Goal: Task Accomplishment & Management: Use online tool/utility

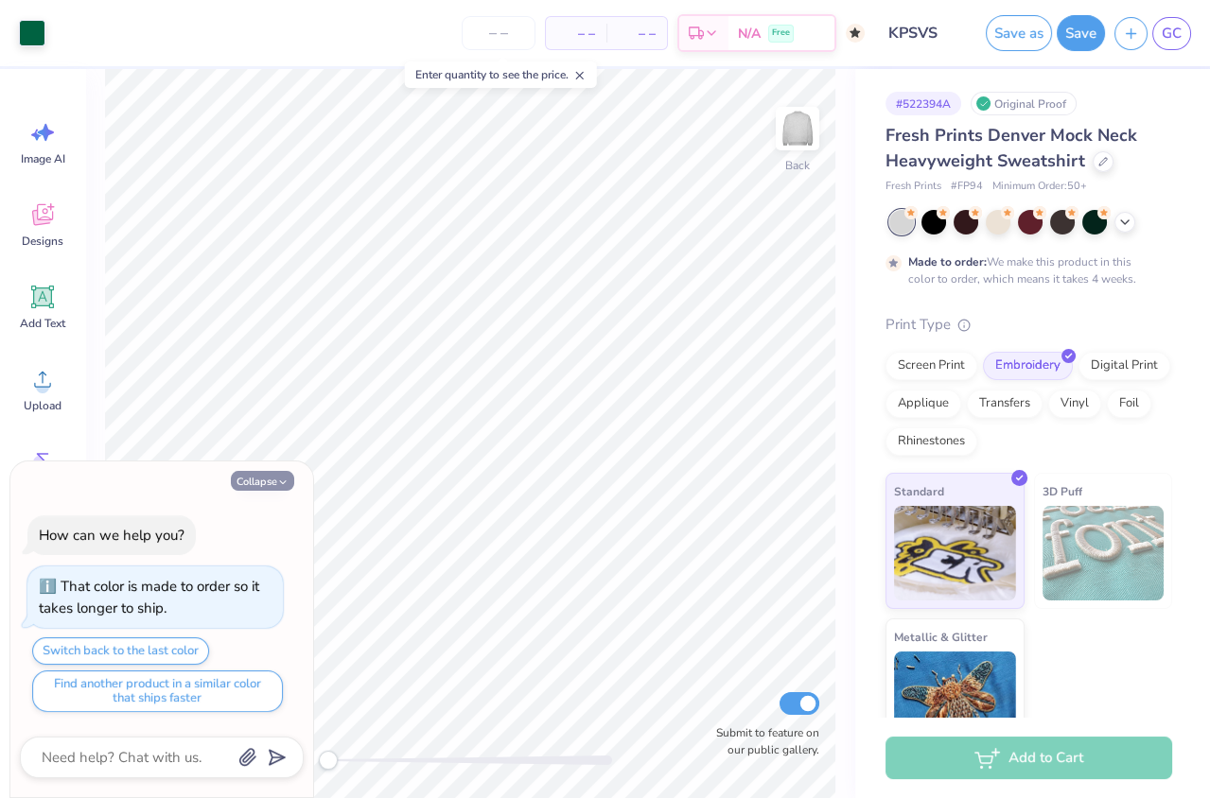
click at [261, 476] on button "Collapse" at bounding box center [262, 481] width 63 height 20
type textarea "x"
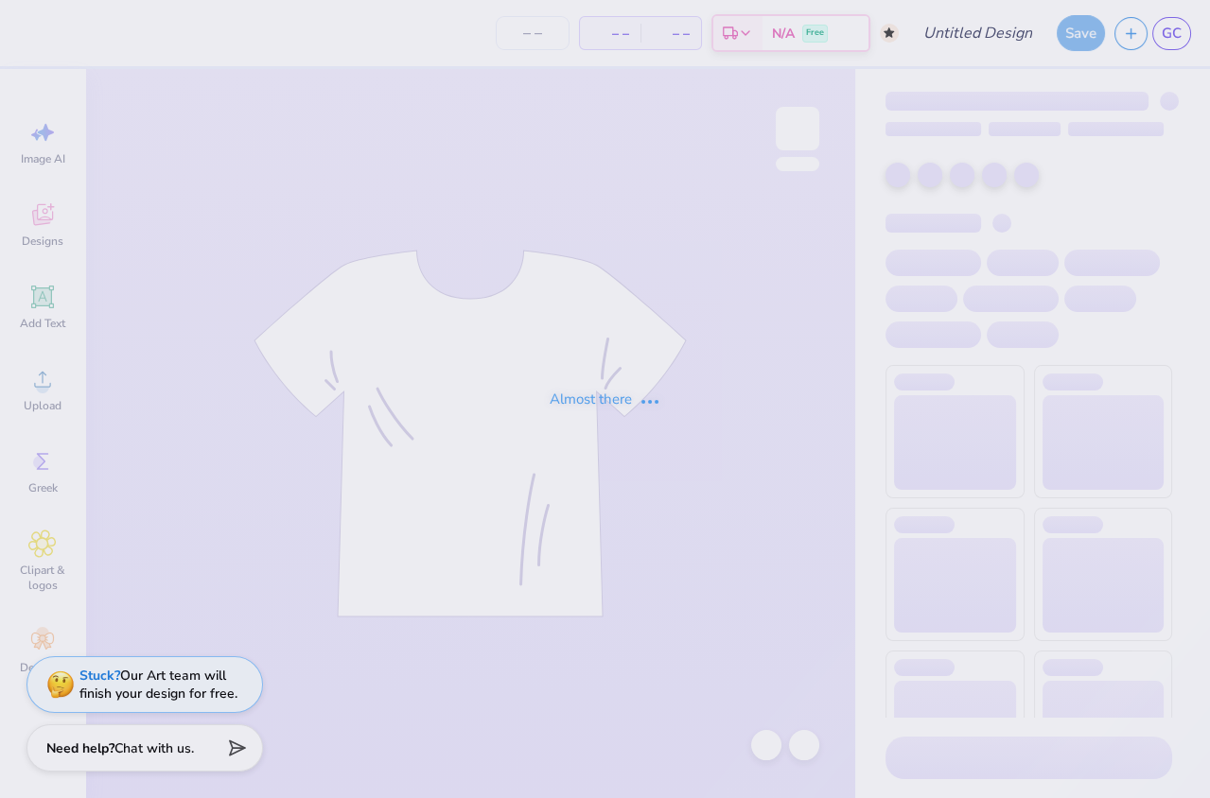
type input "KPSVS"
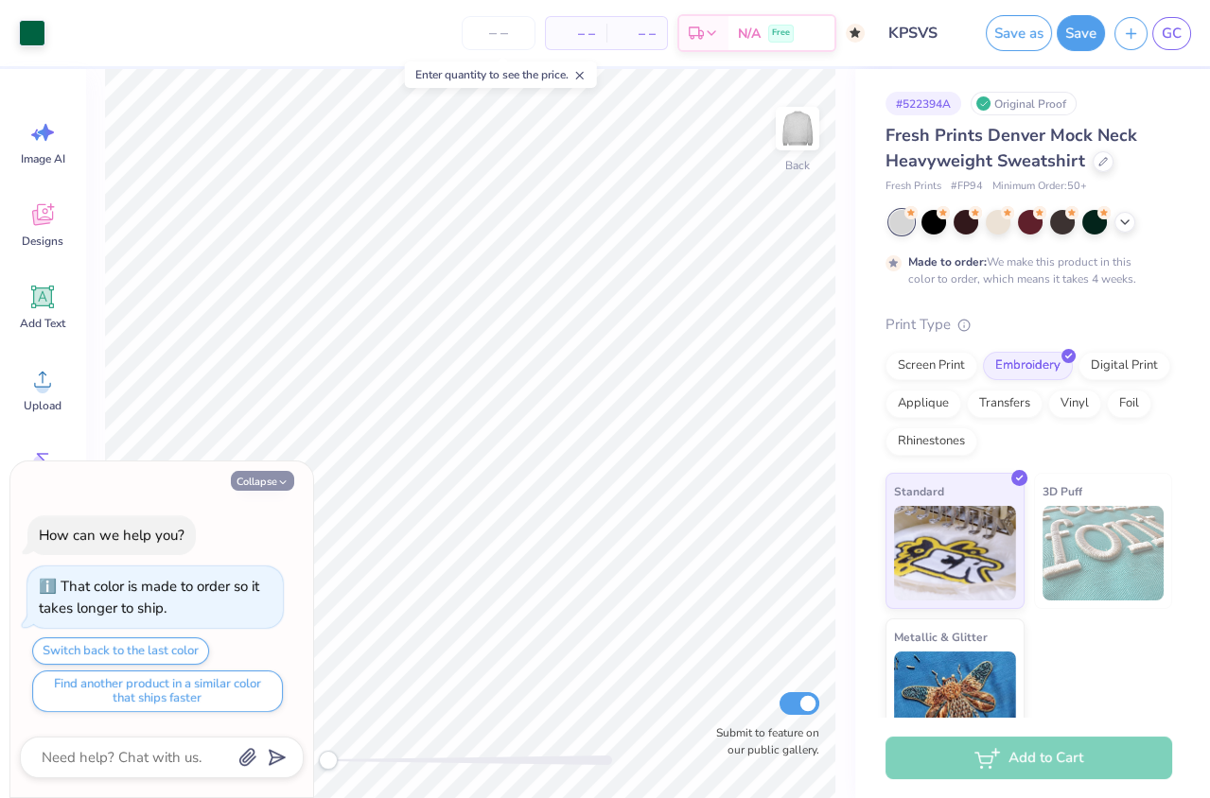
click at [273, 483] on button "Collapse" at bounding box center [262, 481] width 63 height 20
type textarea "x"
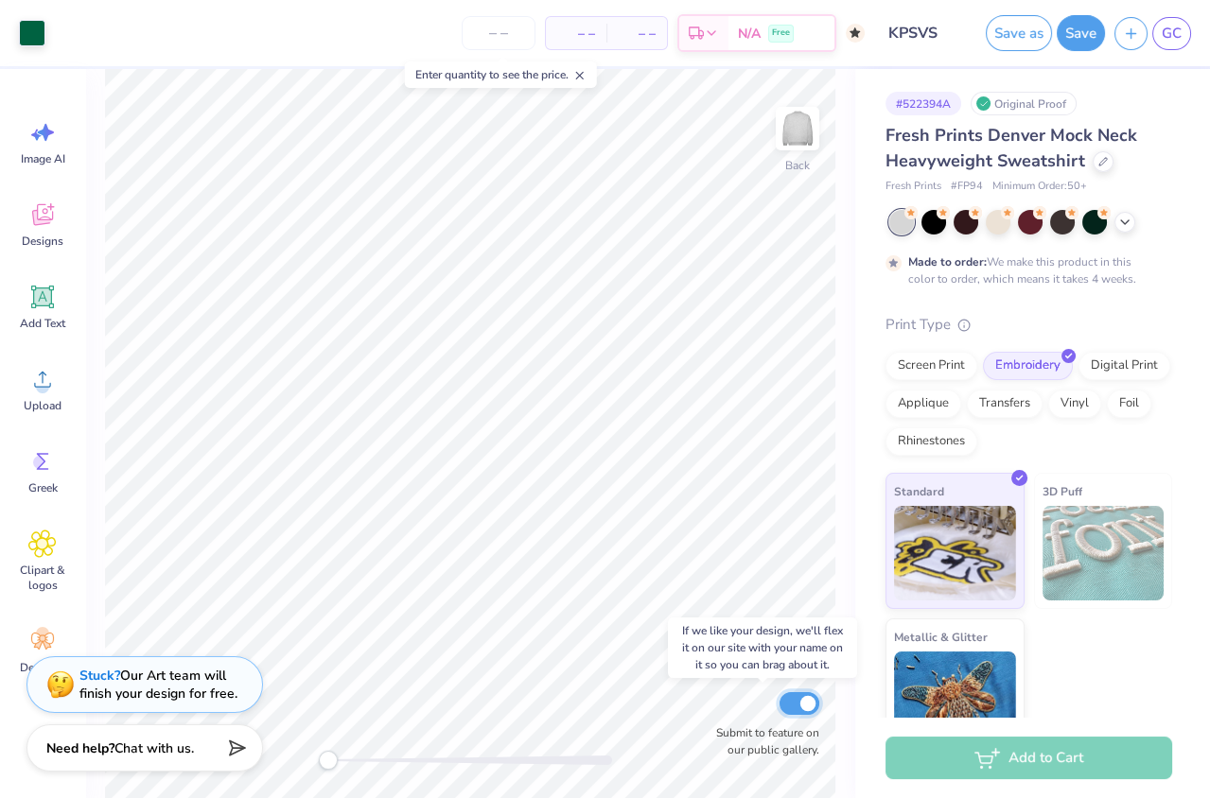
click at [805, 699] on input "Submit to feature on our public gallery." at bounding box center [799, 703] width 40 height 23
click at [796, 706] on input "Submit to feature on our public gallery." at bounding box center [799, 703] width 40 height 23
checkbox input "true"
click at [230, 666] on div "Stuck? Our Art team will finish your design for free." at bounding box center [144, 681] width 236 height 57
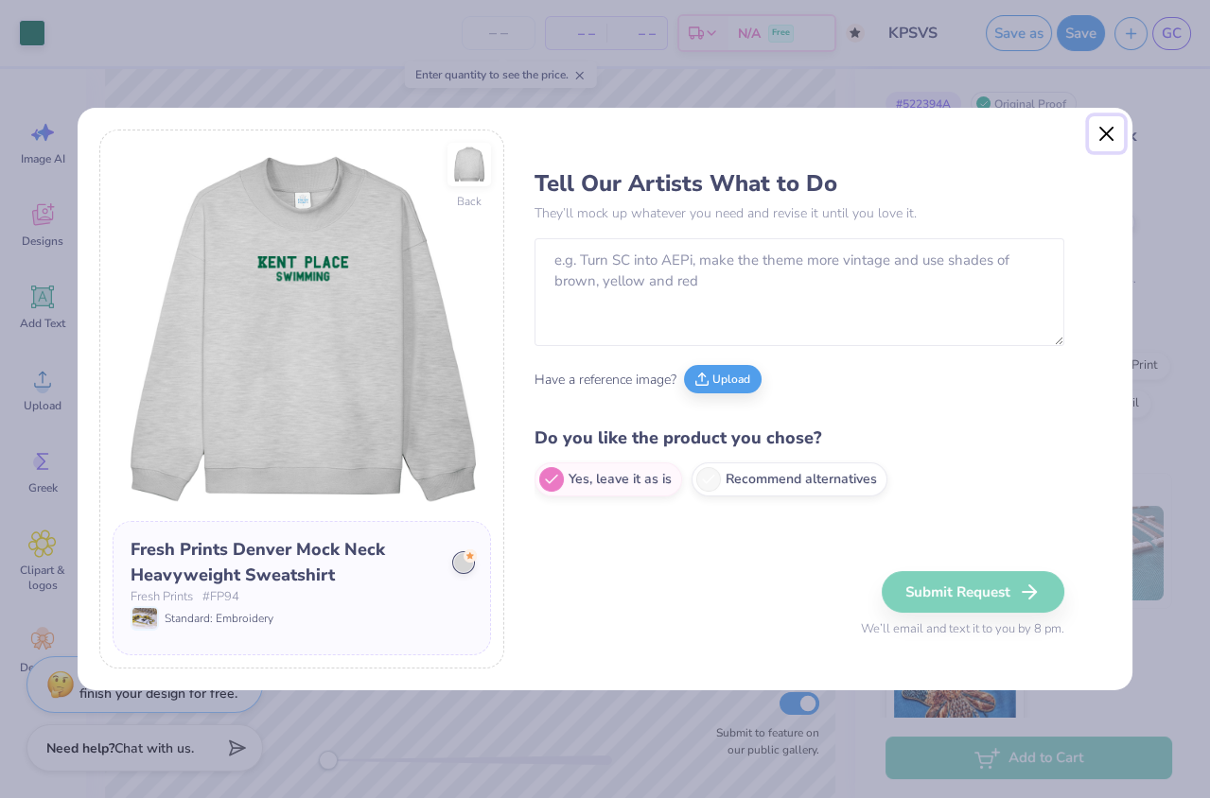
click at [1099, 130] on button "Close" at bounding box center [1107, 134] width 36 height 36
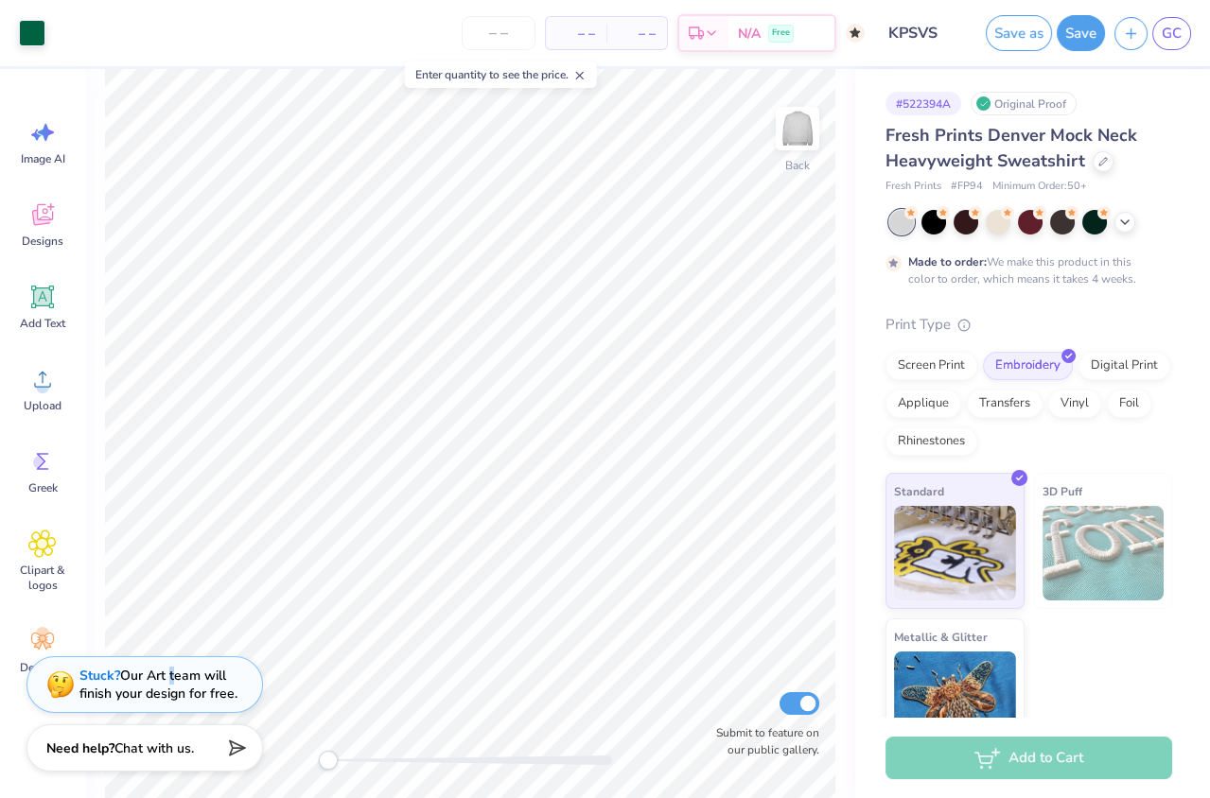
drag, startPoint x: 328, startPoint y: 758, endPoint x: -148, endPoint y: 665, distance: 484.6
click at [0, 665] on html "Art colors – – Per Item – – Total Est. Delivery N/A Free Design Title KPSVS Sav…" at bounding box center [605, 399] width 1210 height 798
click at [528, 79] on div "Enter quantity to see the price." at bounding box center [501, 74] width 192 height 26
click at [581, 76] on icon at bounding box center [579, 75] width 13 height 13
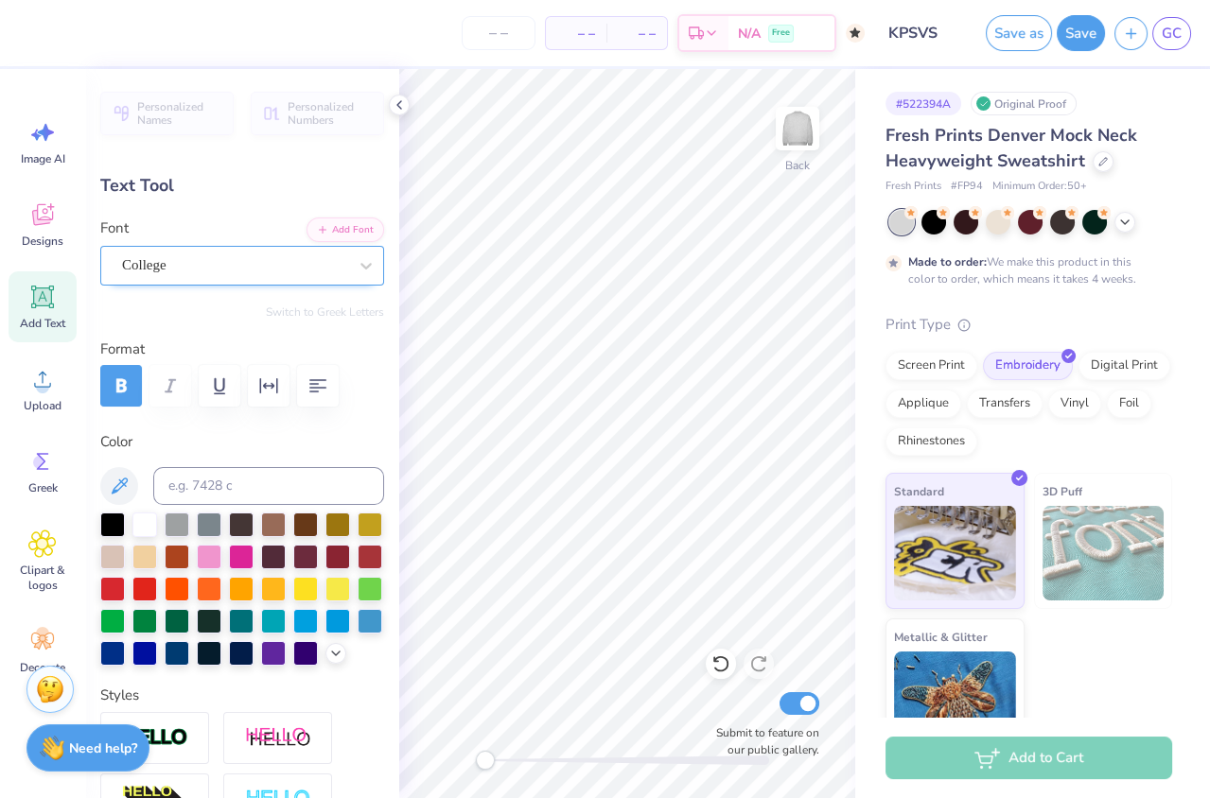
click at [203, 261] on div "College" at bounding box center [234, 265] width 229 height 29
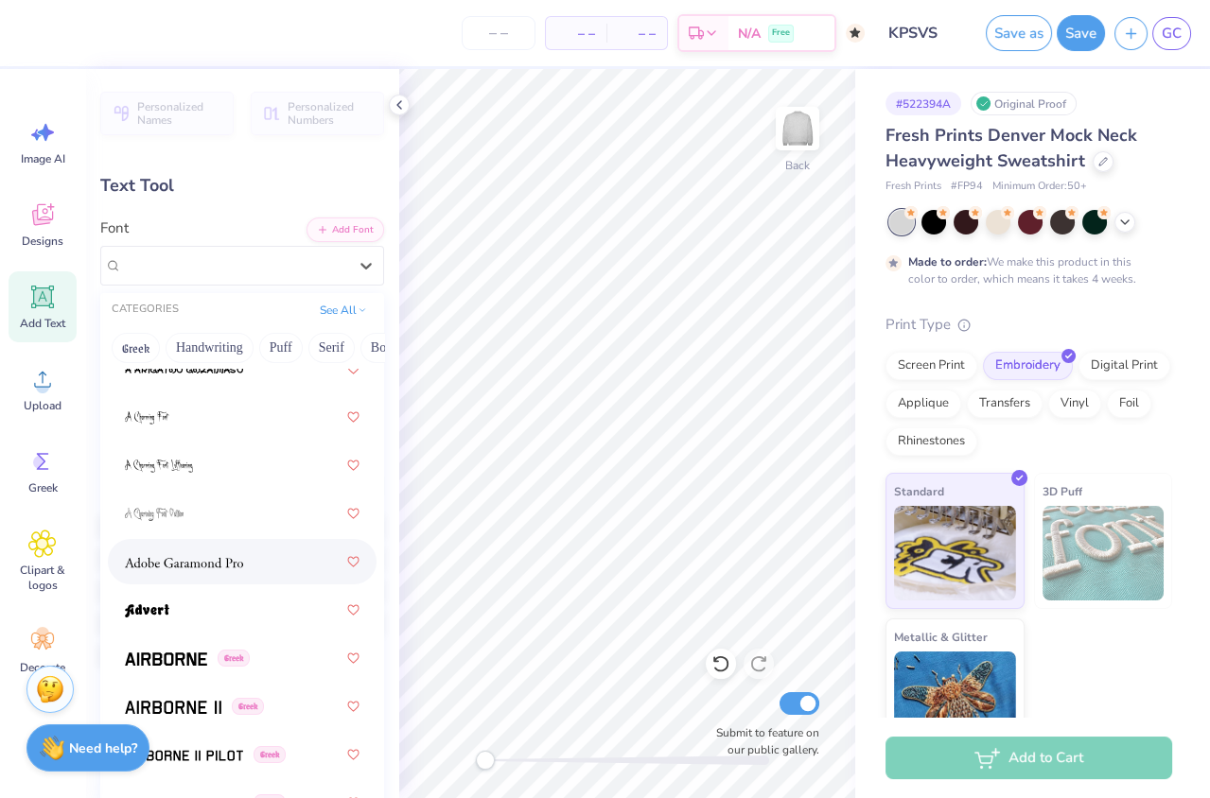
scroll to position [424, 0]
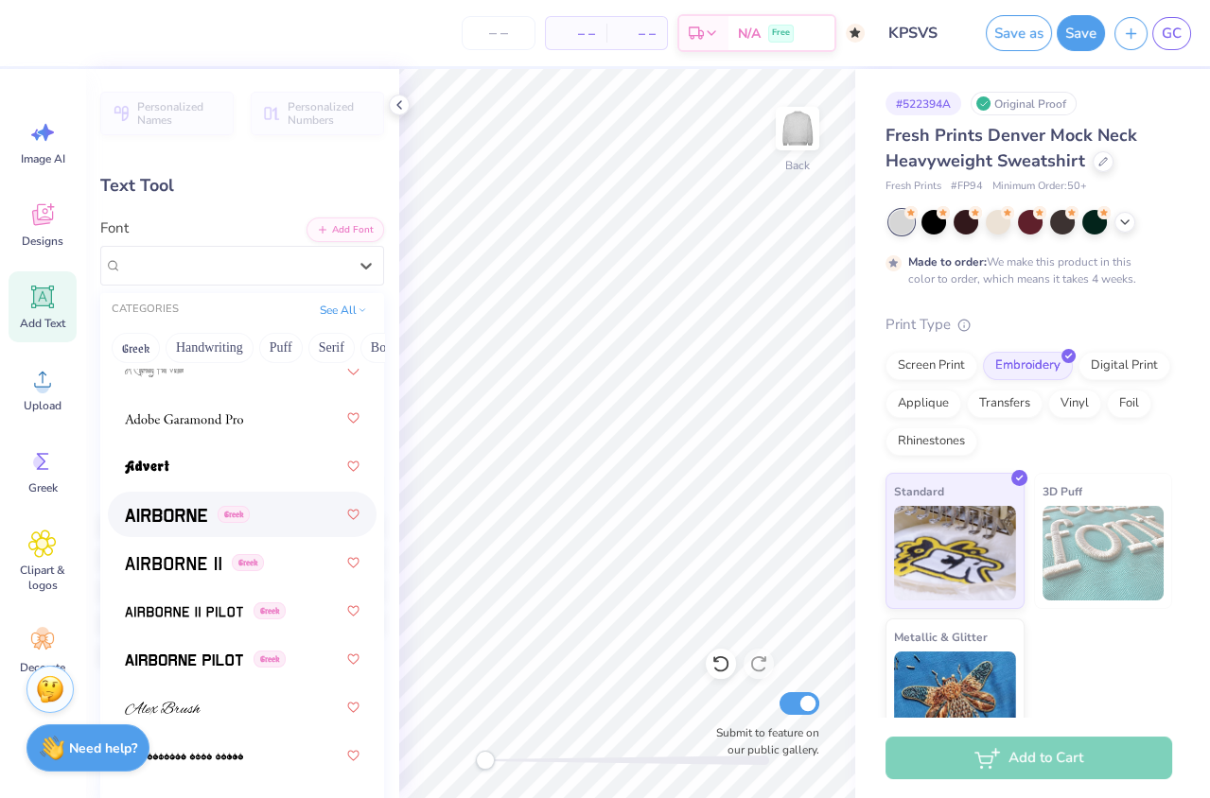
click at [157, 524] on div "Greek" at bounding box center [242, 514] width 235 height 34
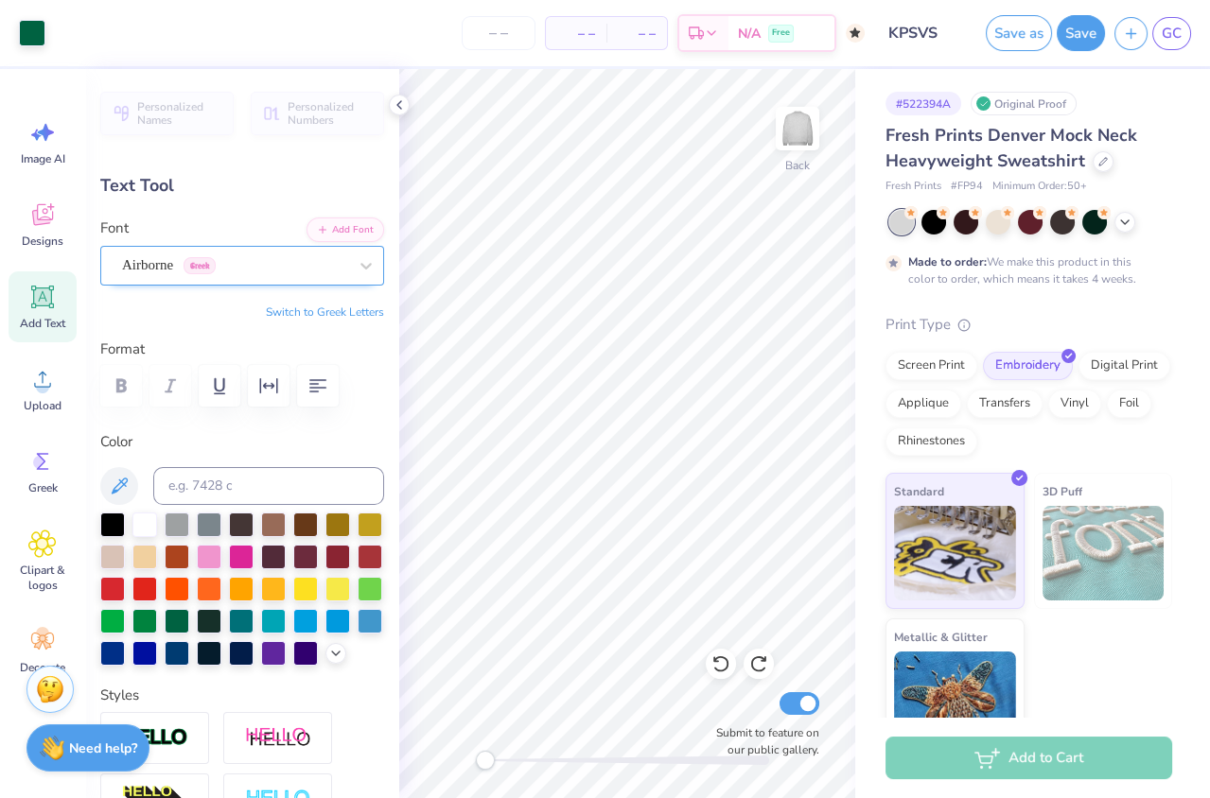
click at [328, 253] on div at bounding box center [234, 266] width 225 height 26
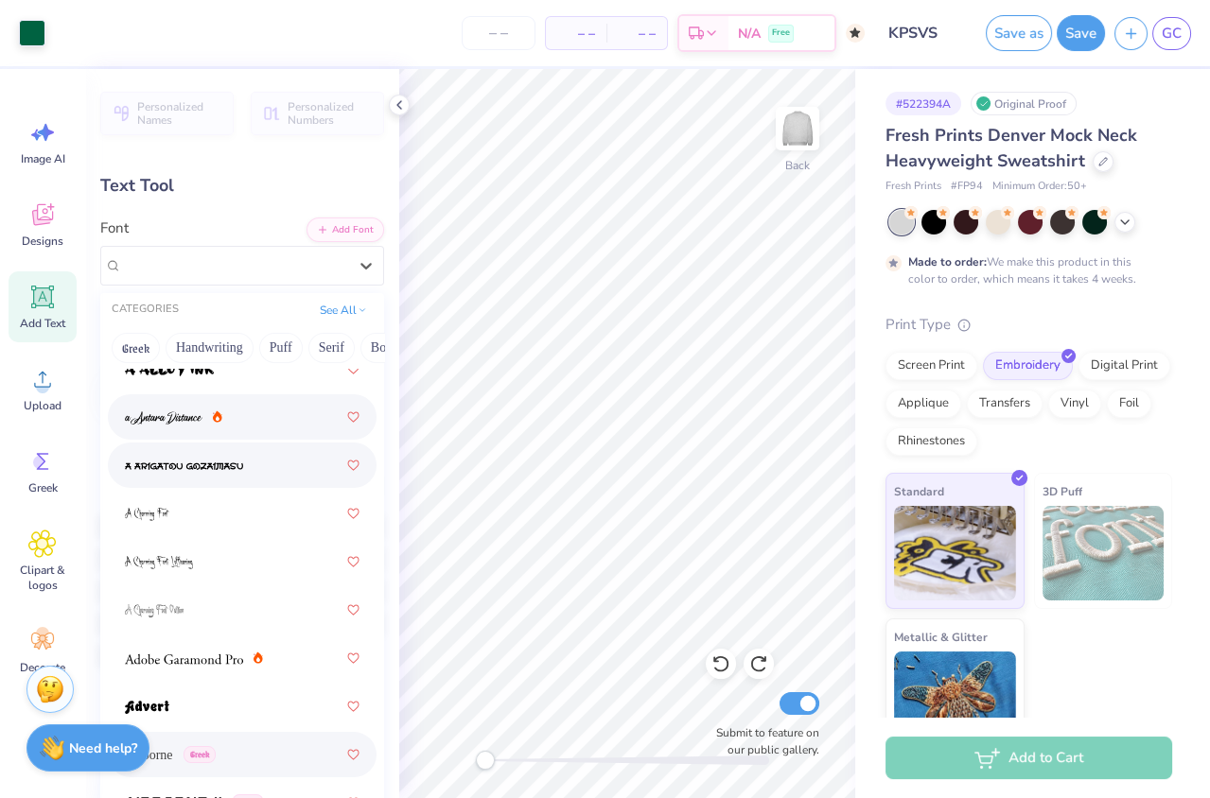
scroll to position [460, 0]
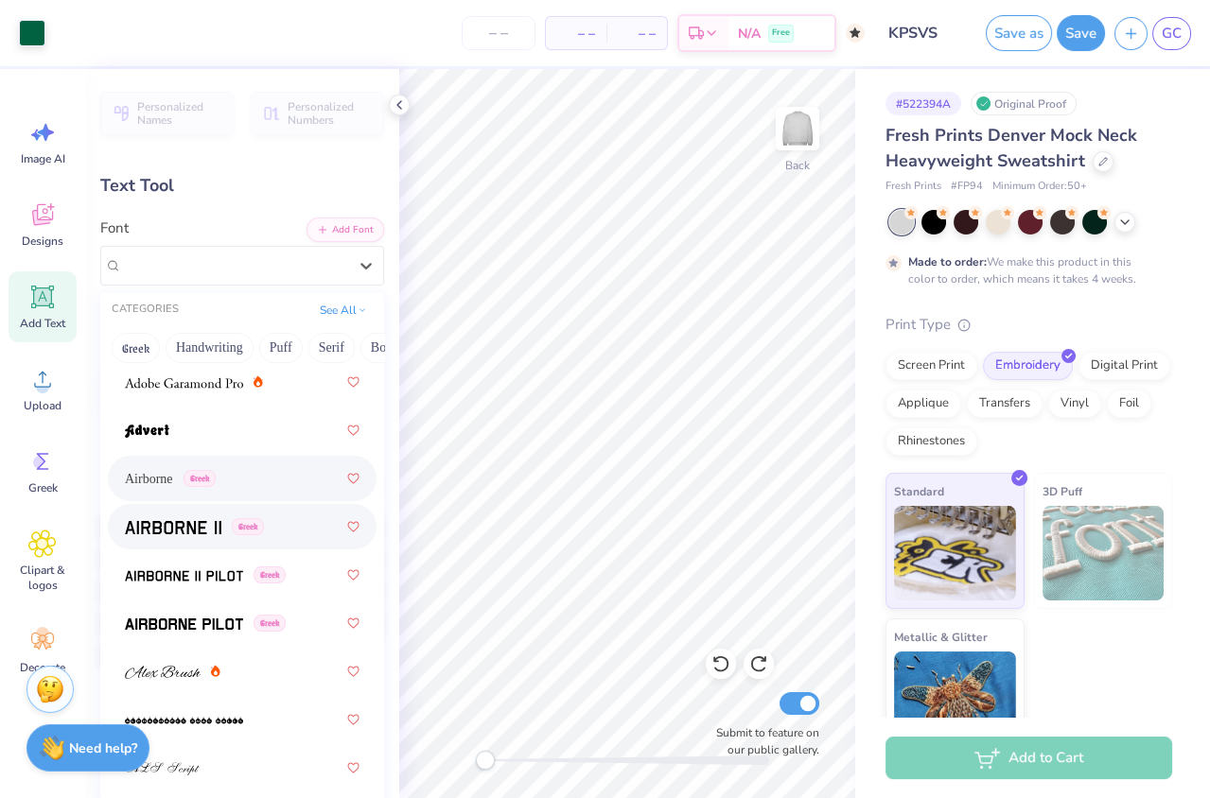
click at [161, 523] on img at bounding box center [173, 527] width 96 height 13
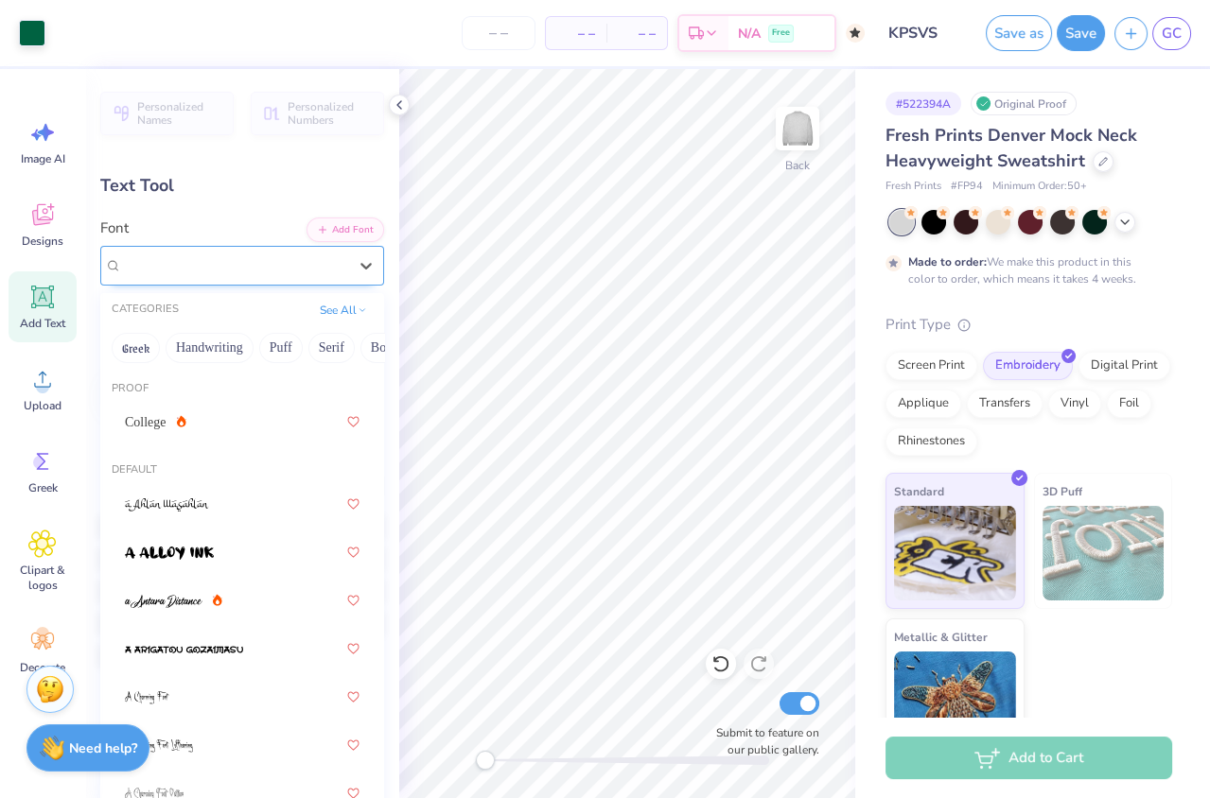
click at [202, 260] on div "Airborne II Greek" at bounding box center [234, 265] width 229 height 29
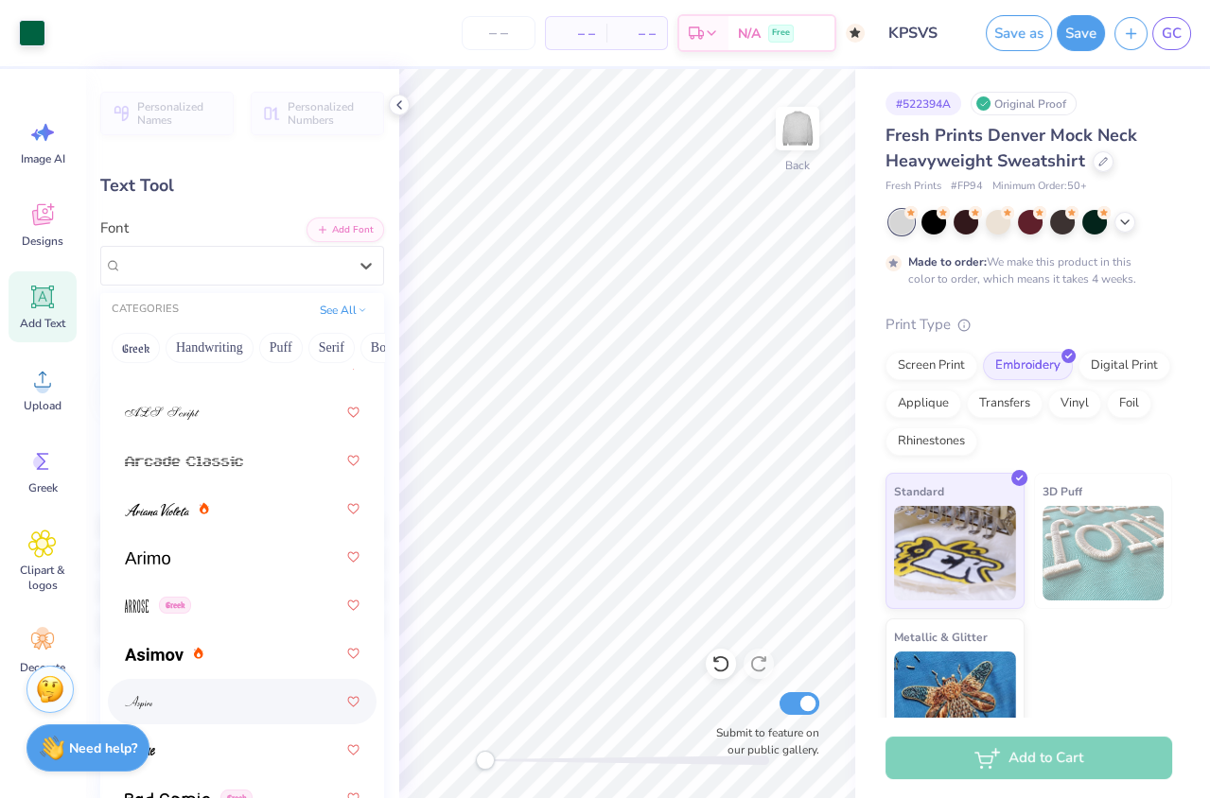
scroll to position [816, 0]
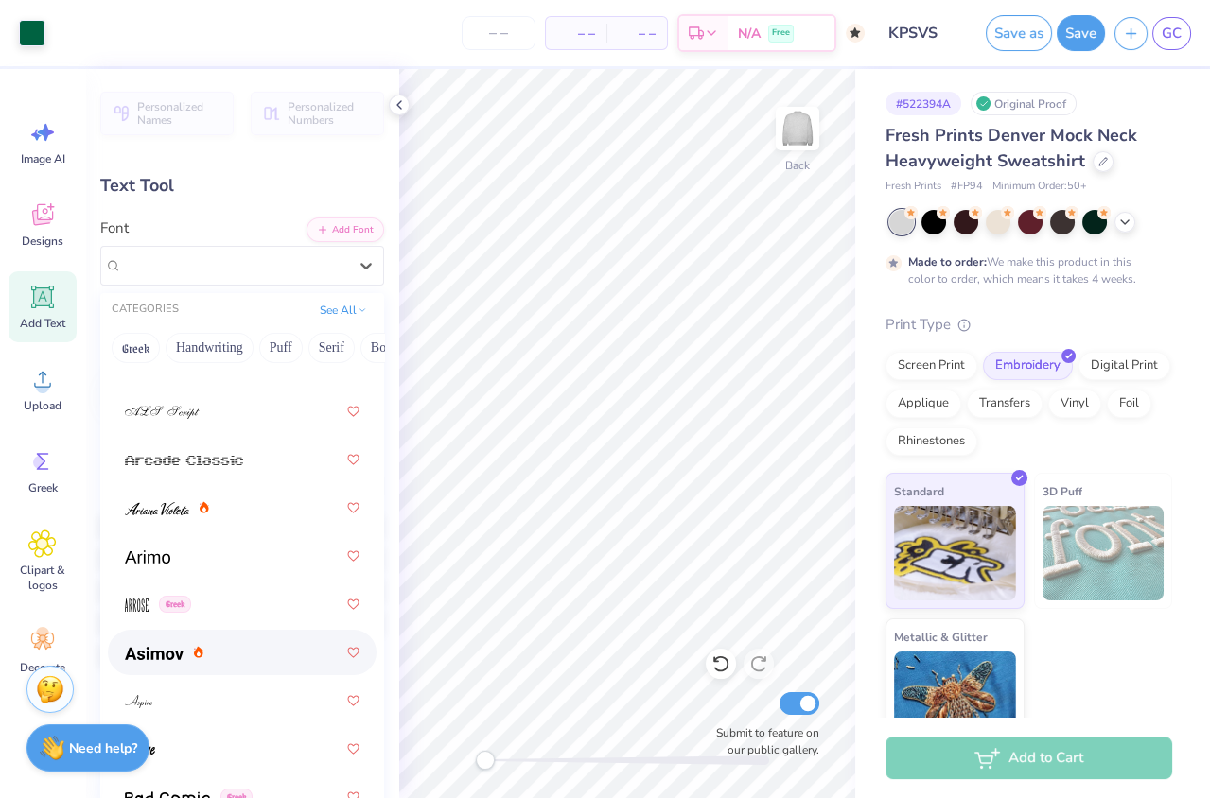
click at [149, 643] on span at bounding box center [154, 653] width 59 height 20
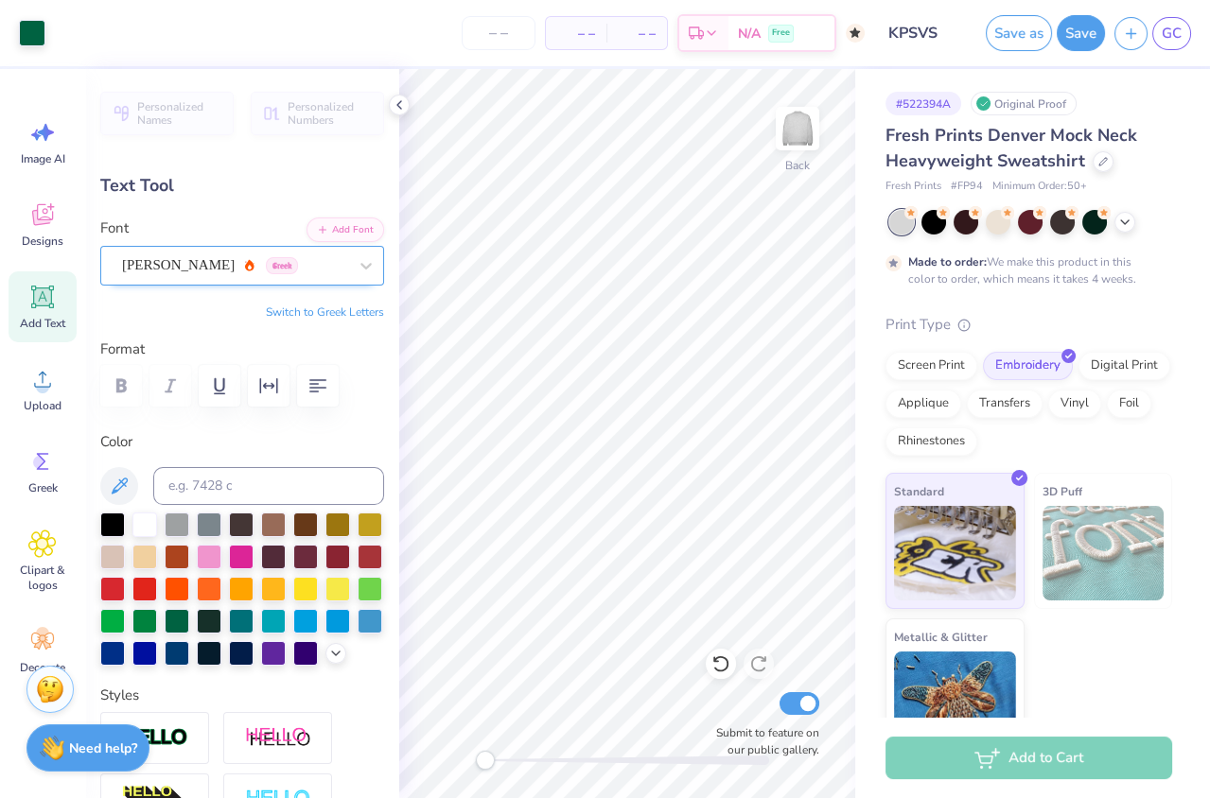
click at [189, 269] on div "Asimov Greek" at bounding box center [234, 265] width 229 height 29
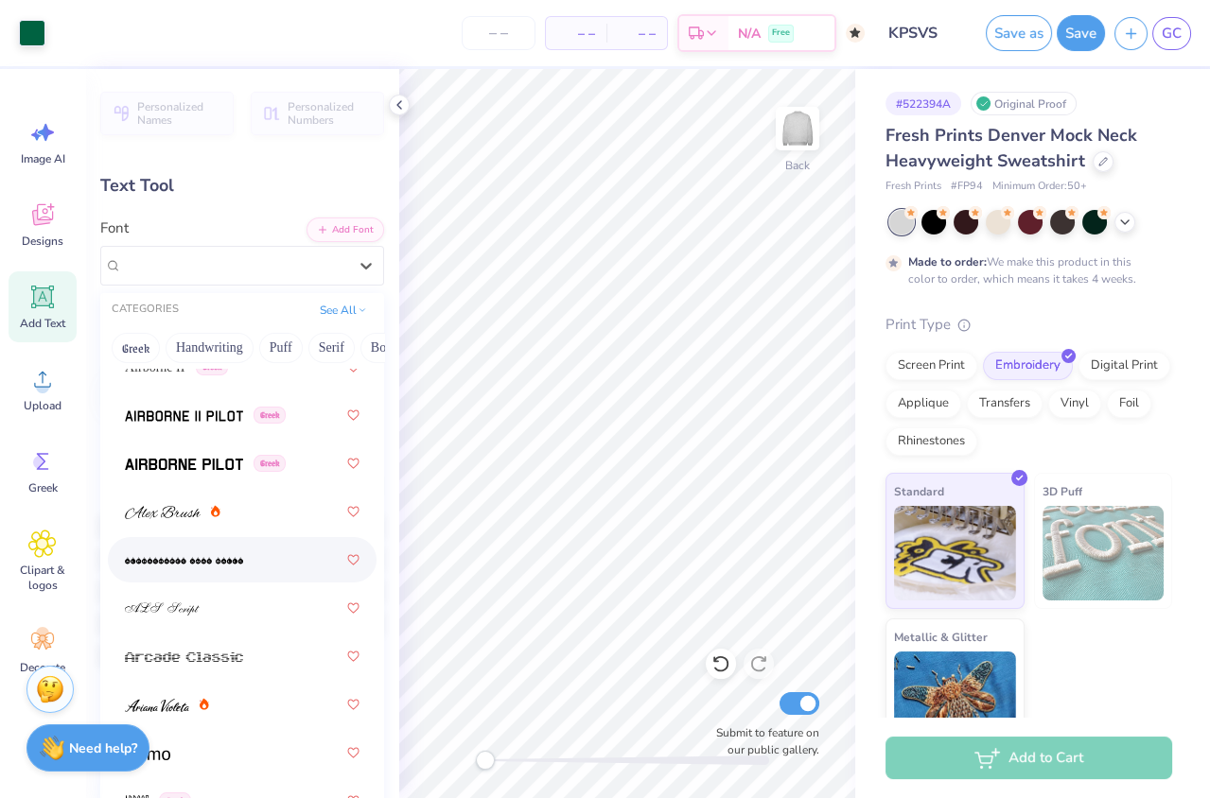
scroll to position [598, 0]
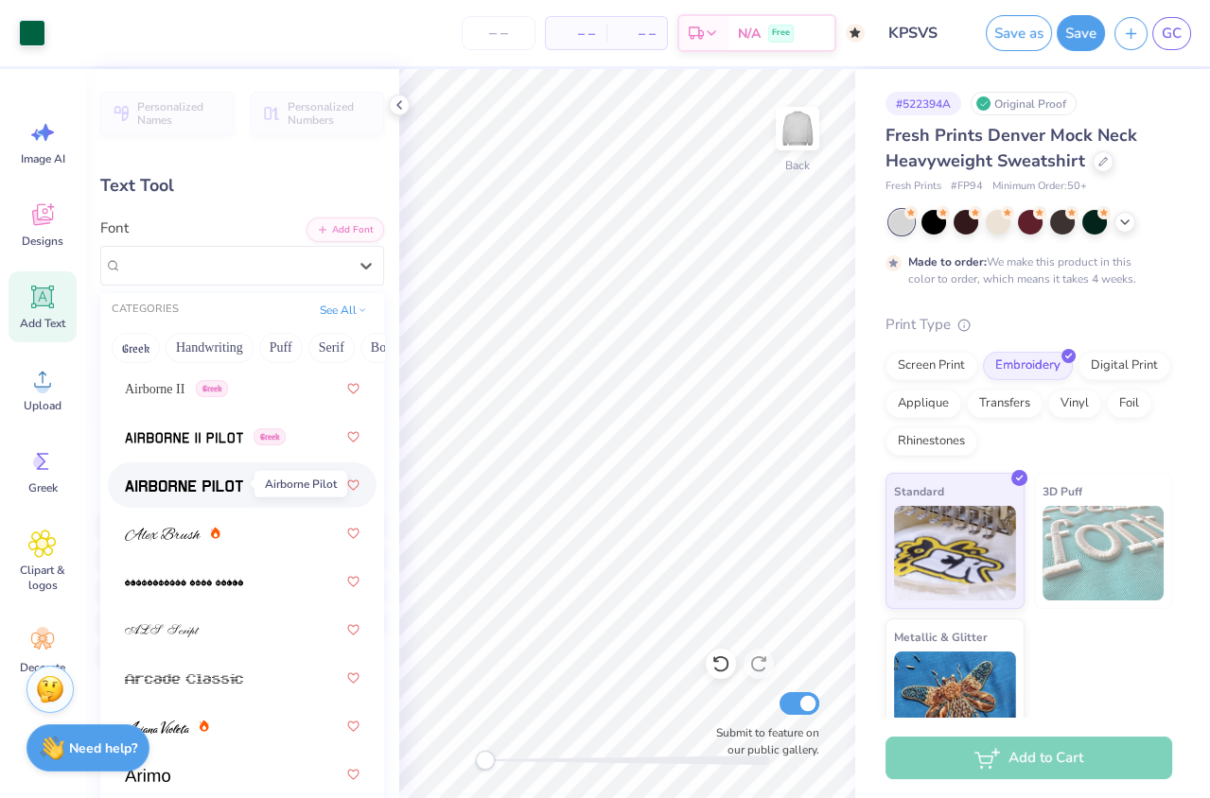
click at [170, 479] on img at bounding box center [184, 485] width 118 height 13
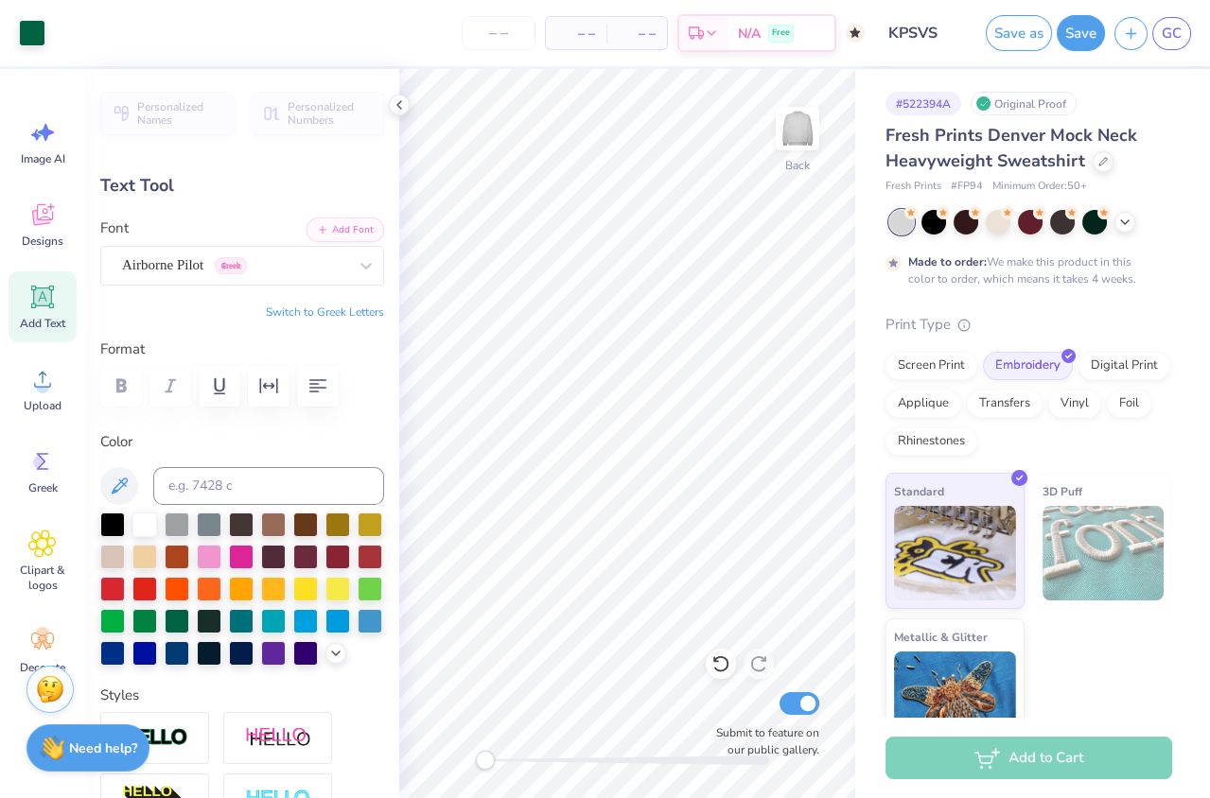
type input "4.43"
type input "0.75"
type input "3.33"
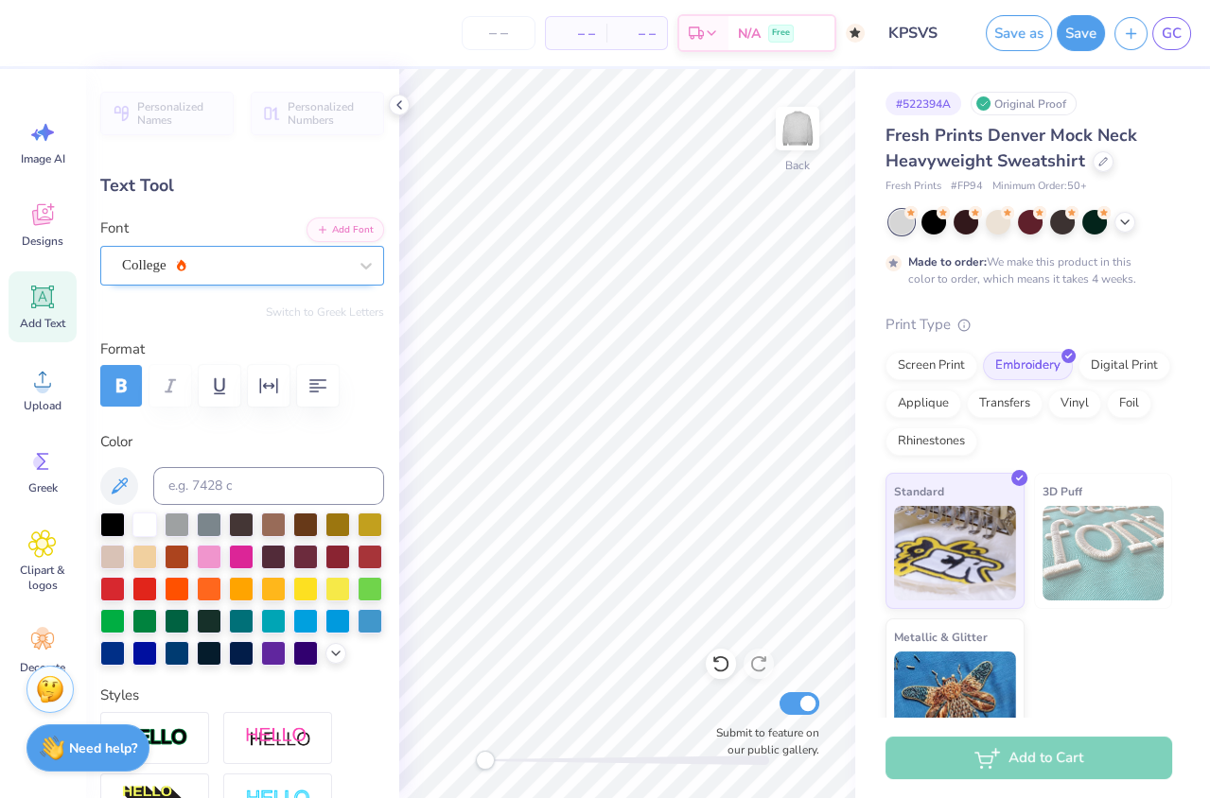
click at [274, 265] on div "College" at bounding box center [234, 265] width 229 height 29
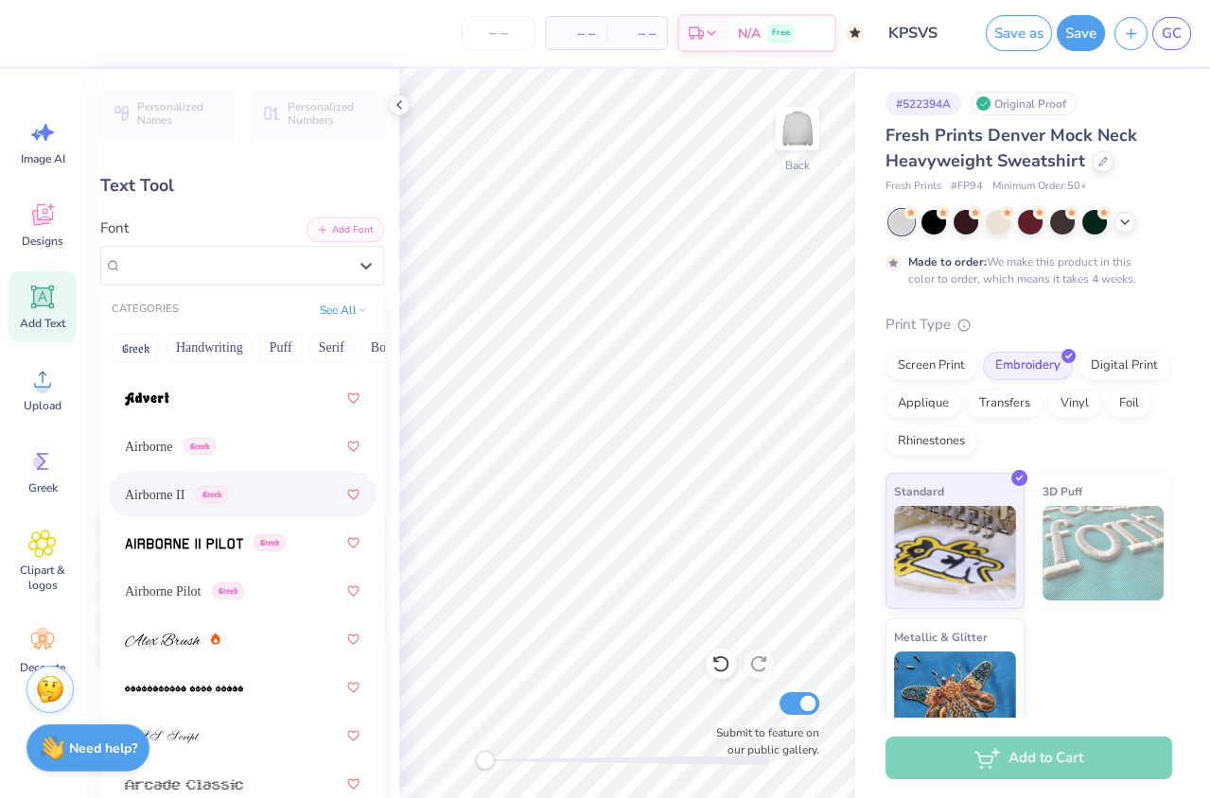
scroll to position [509, 0]
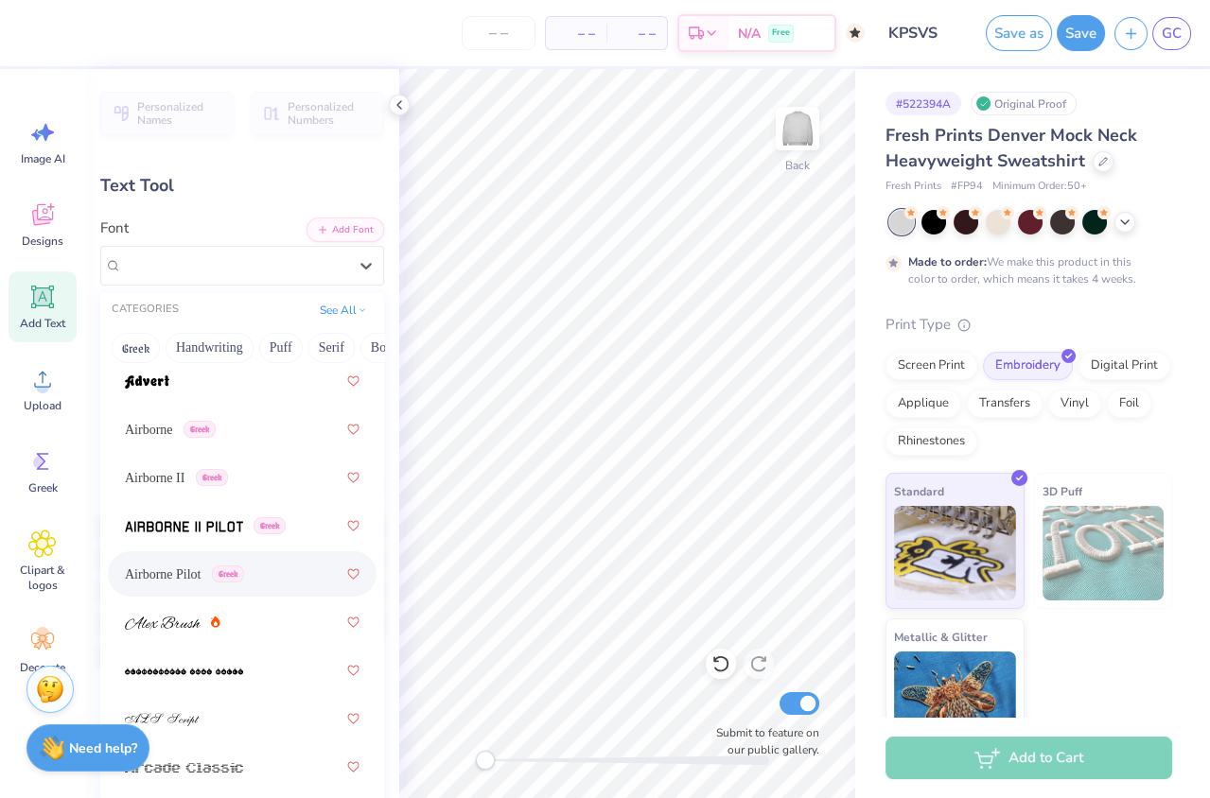
click at [198, 561] on div "Airborne Pilot Greek" at bounding box center [242, 574] width 235 height 34
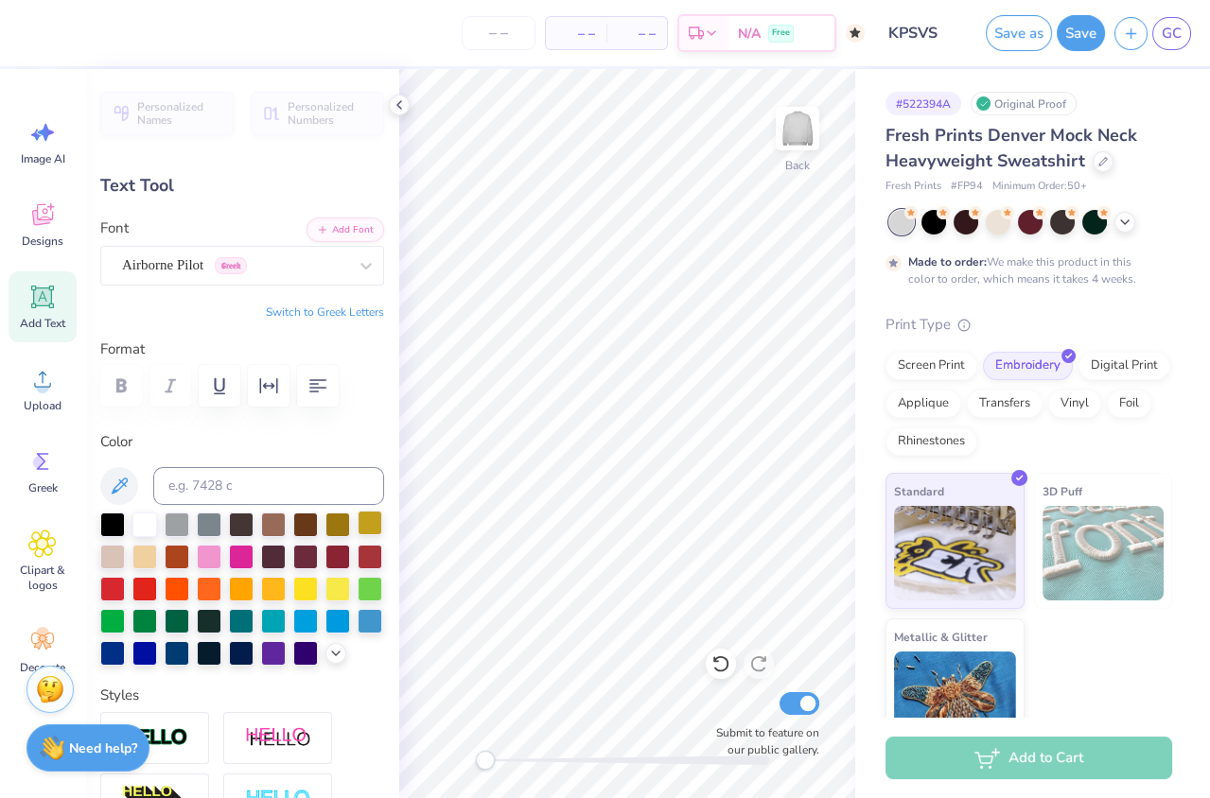
type input "8.29"
type input "1.05"
type input "1.95"
click at [285, 272] on div "Airborne Pilot Greek" at bounding box center [234, 265] width 229 height 29
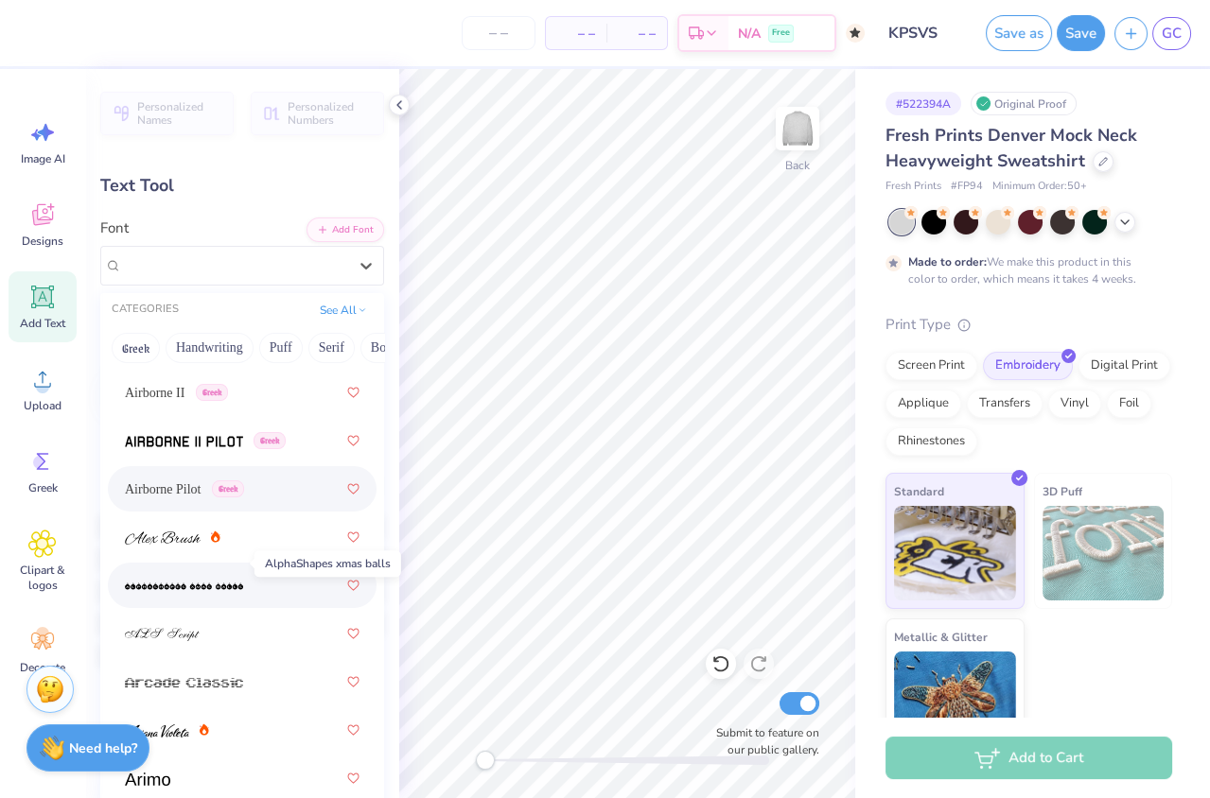
scroll to position [601, 0]
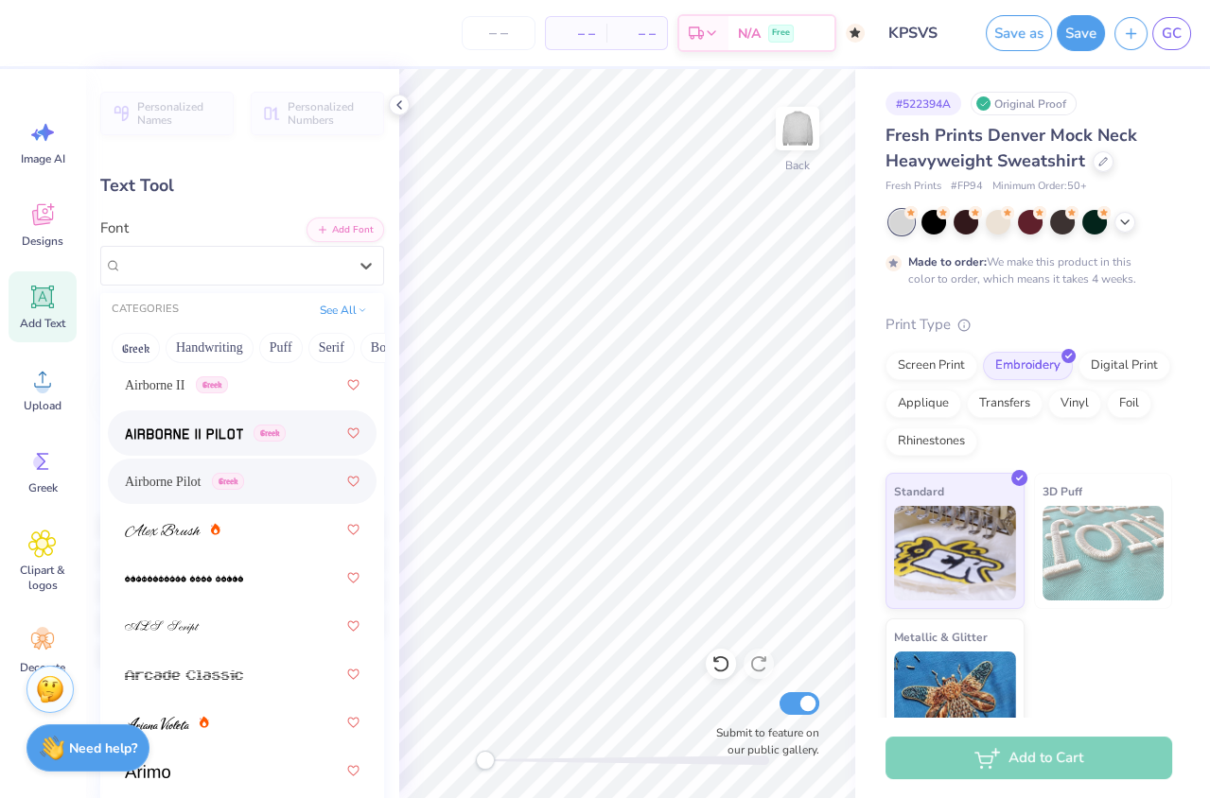
click at [192, 440] on span at bounding box center [184, 434] width 118 height 20
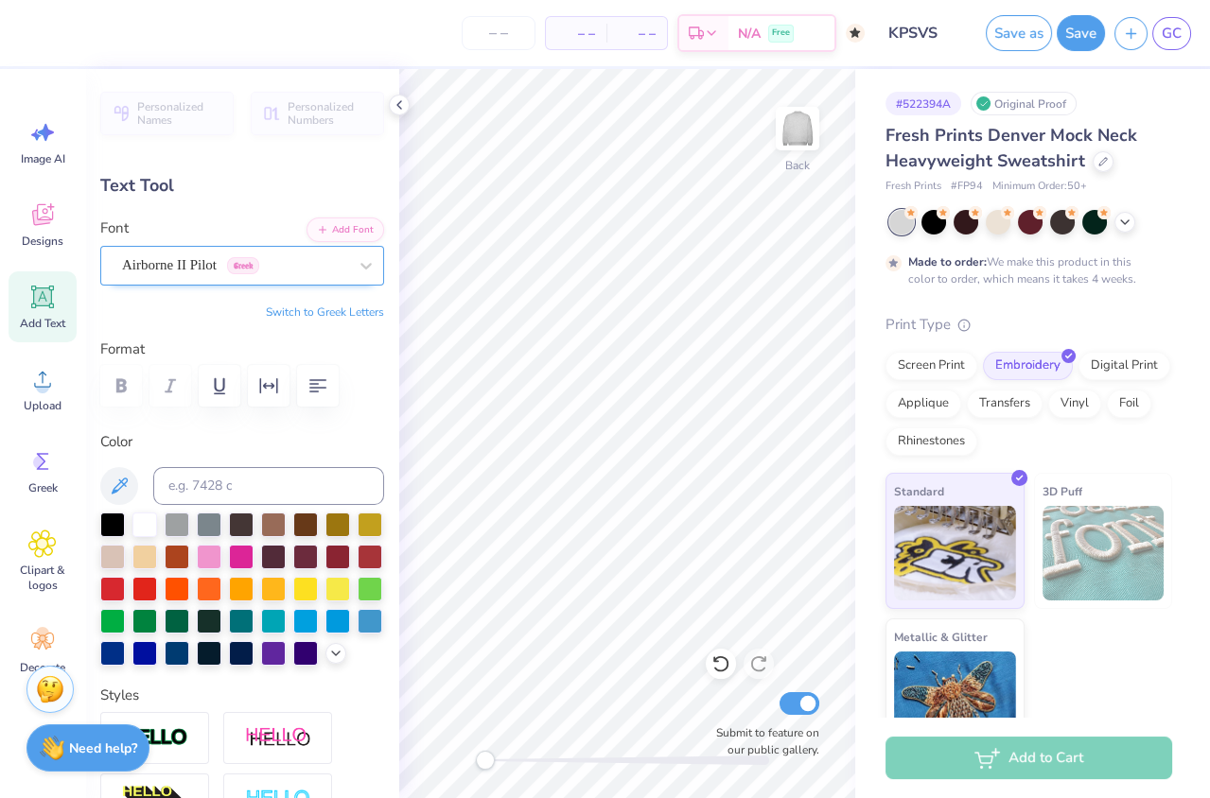
click at [200, 261] on div "Airborne II Pilot Greek" at bounding box center [234, 265] width 229 height 29
click at [261, 261] on div "Airborne II Pilot Greek" at bounding box center [234, 265] width 229 height 29
type input "8.23"
click at [304, 251] on div "Airborne II Pilot Greek" at bounding box center [234, 265] width 229 height 29
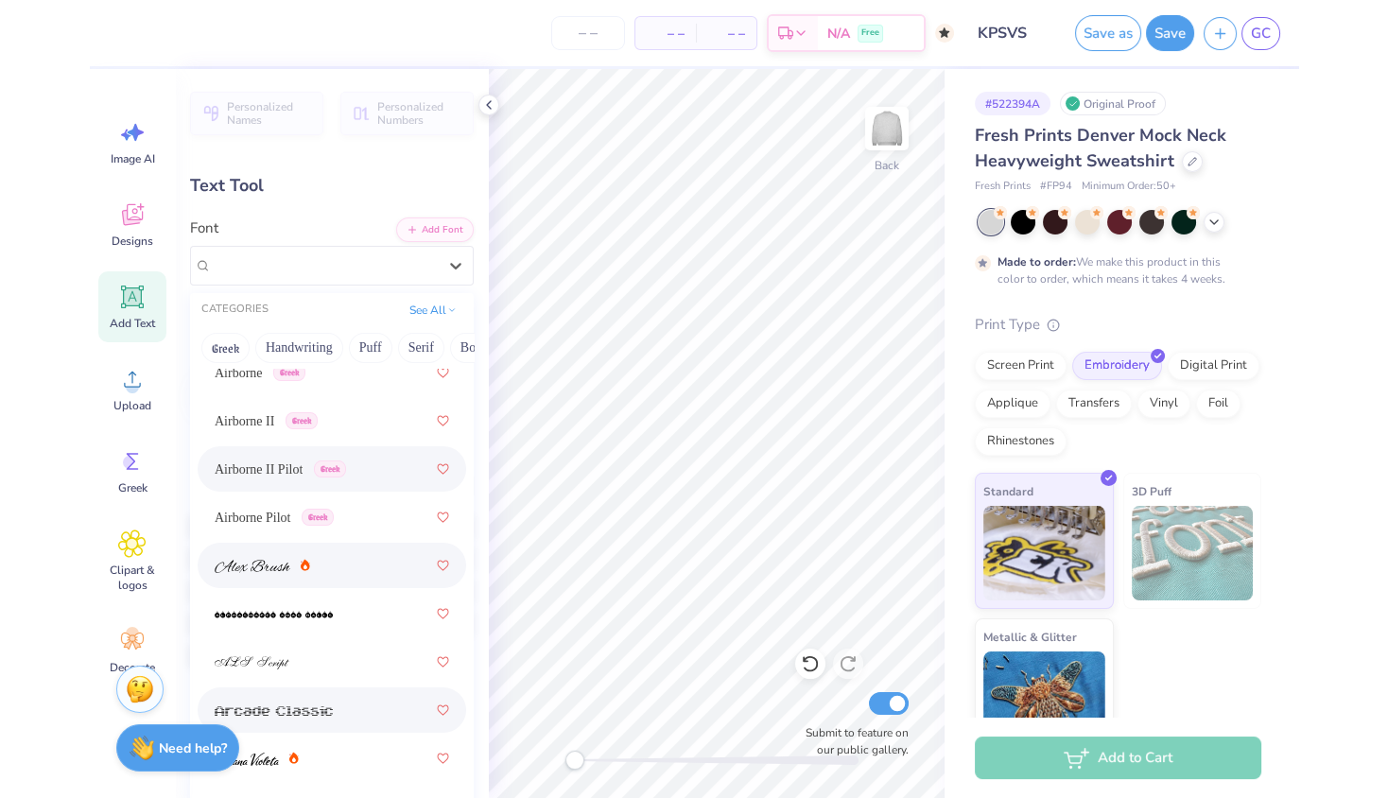
scroll to position [545, 0]
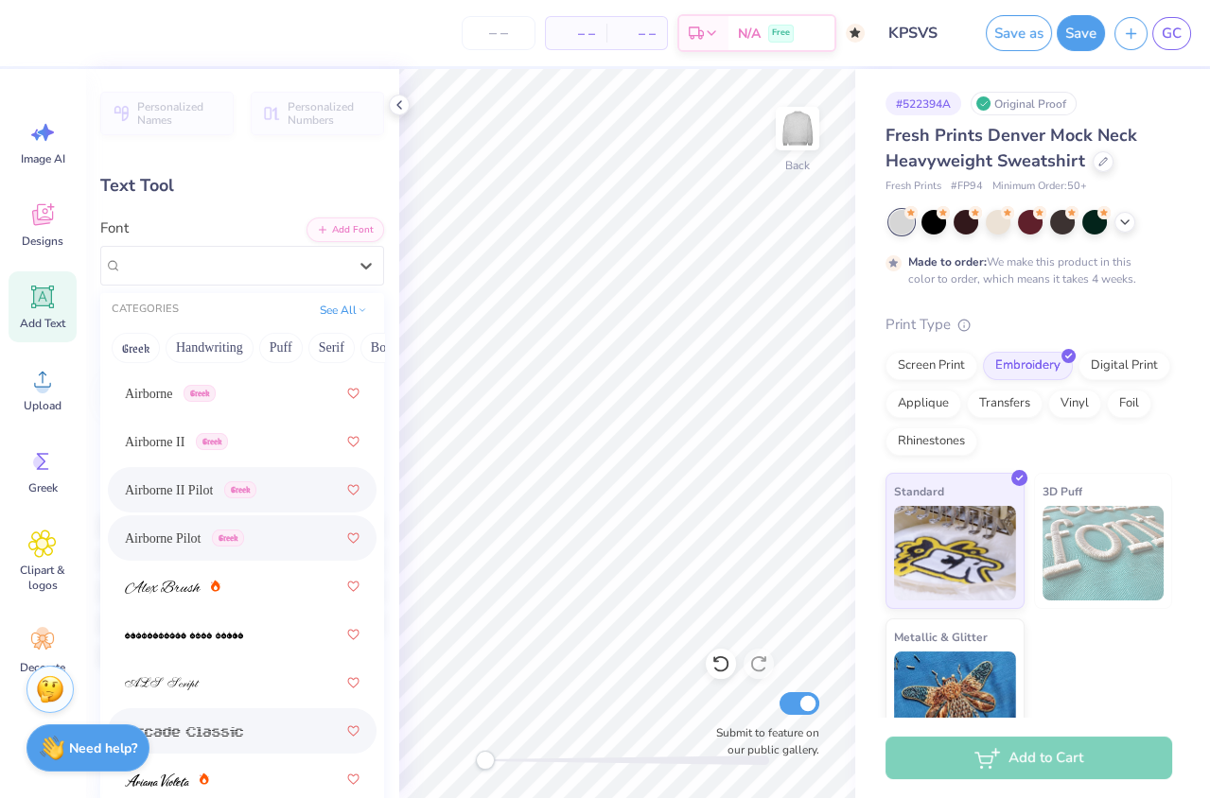
click at [187, 538] on span "Airborne Pilot" at bounding box center [163, 539] width 77 height 20
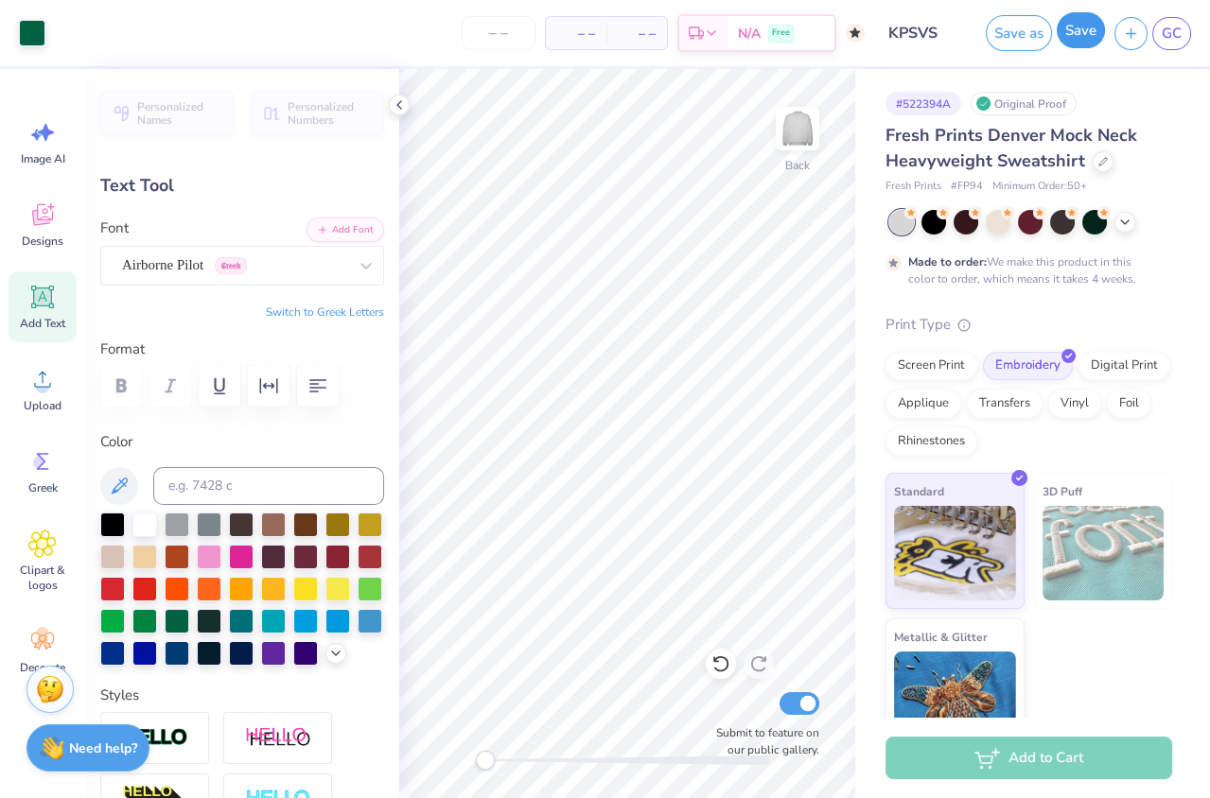
click at [1081, 37] on button "Save" at bounding box center [1080, 30] width 48 height 36
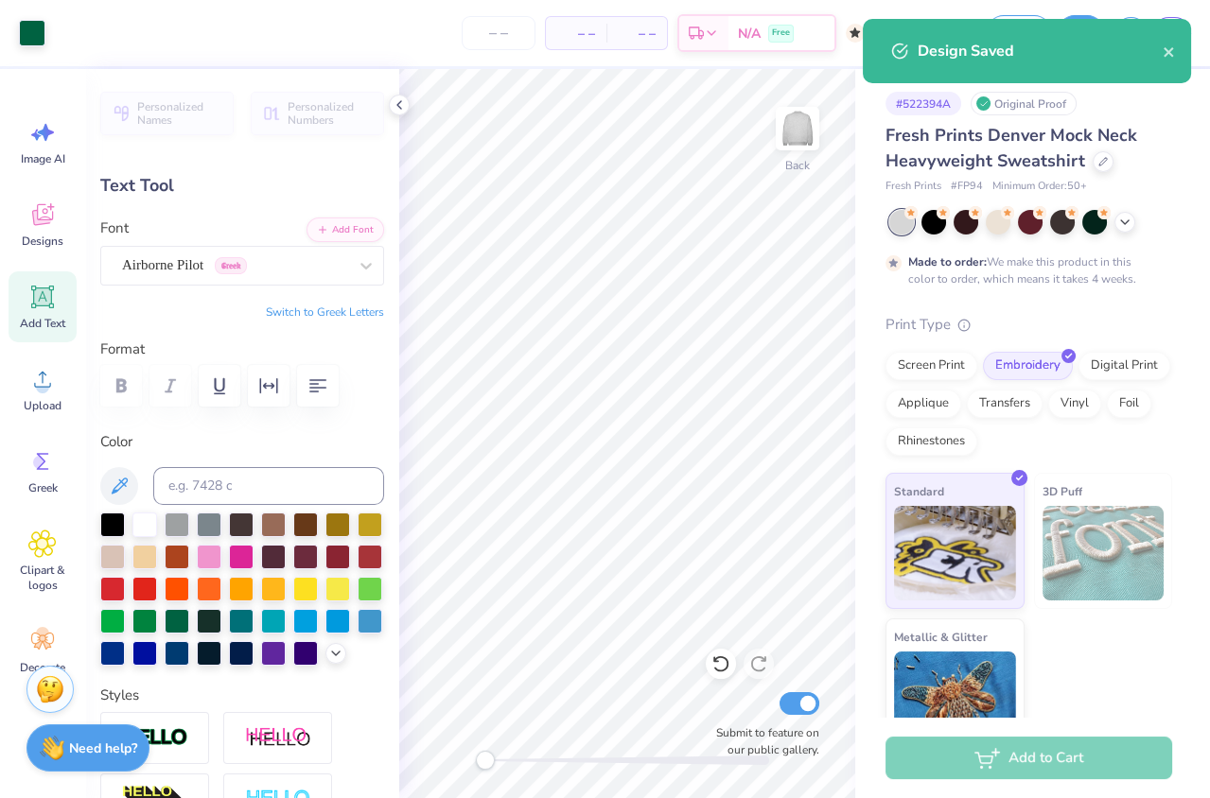
click at [1177, 49] on div "Design Saved" at bounding box center [1026, 51] width 328 height 64
click at [1165, 50] on icon "close" at bounding box center [1167, 51] width 9 height 9
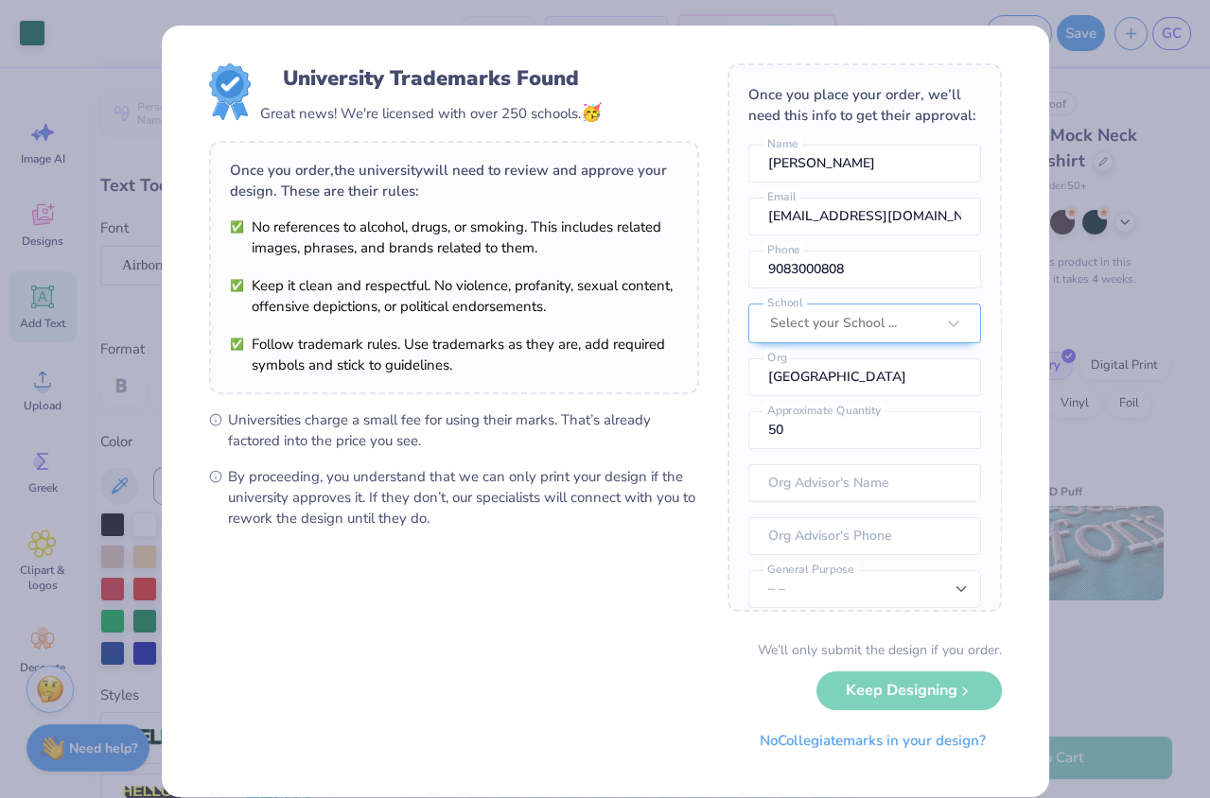
click at [880, 702] on div "We’ll only submit the design if you order. Keep Designing No Collegiate marks i…" at bounding box center [605, 699] width 793 height 119
click at [1179, 186] on div "University Trademarks Found Great news! We're licensed with over 250 schools. 🥳…" at bounding box center [605, 399] width 1210 height 798
click at [1011, 81] on div "University Trademarks Found Great news! We're licensed with over 250 schools. 🥳…" at bounding box center [605, 412] width 887 height 772
click at [886, 687] on div "We’ll only submit the design if you order. Keep Designing No Collegiate marks i…" at bounding box center [605, 699] width 793 height 119
click at [897, 738] on button "No Collegiate marks in your design?" at bounding box center [872, 736] width 258 height 39
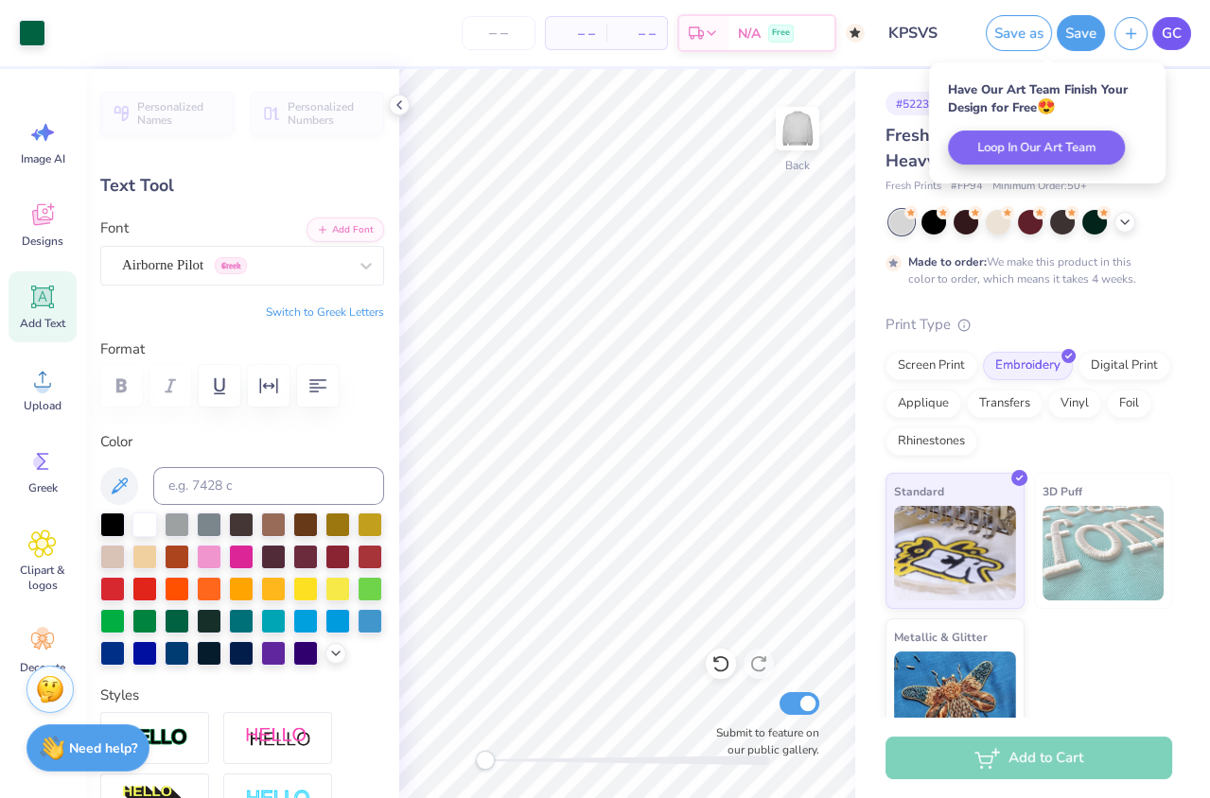
click at [1171, 33] on span "GC" at bounding box center [1171, 34] width 20 height 22
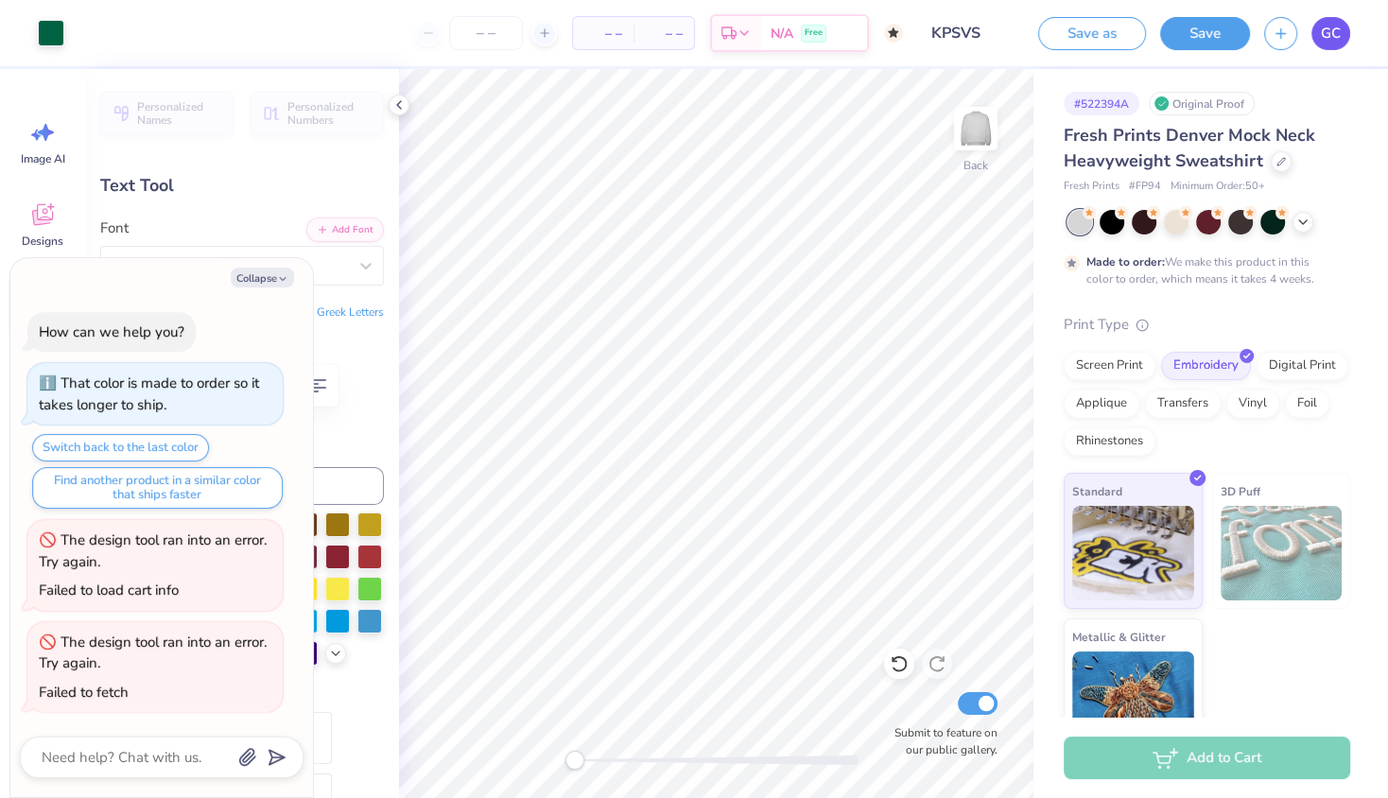
type textarea "x"
